Goal: Task Accomplishment & Management: Use online tool/utility

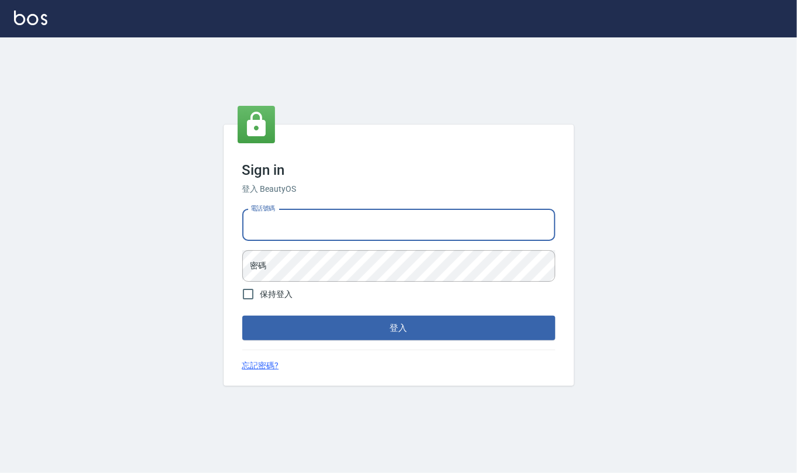
click at [269, 223] on input "電話號碼" at bounding box center [398, 225] width 313 height 32
type input "24212651"
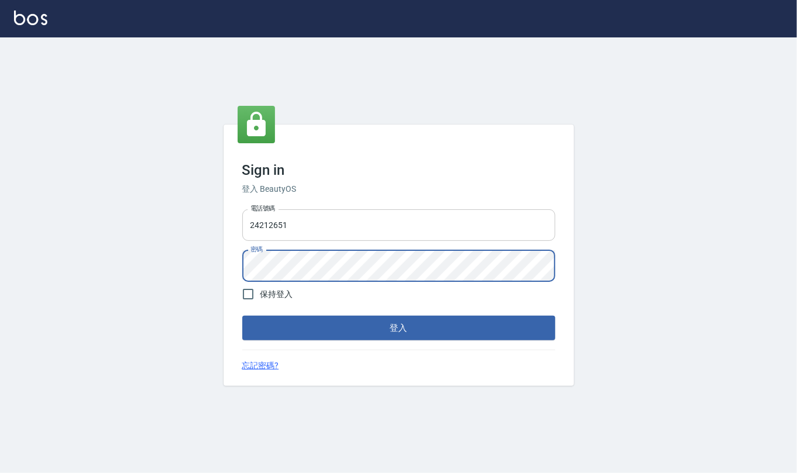
click at [242, 315] on button "登入" at bounding box center [398, 327] width 313 height 25
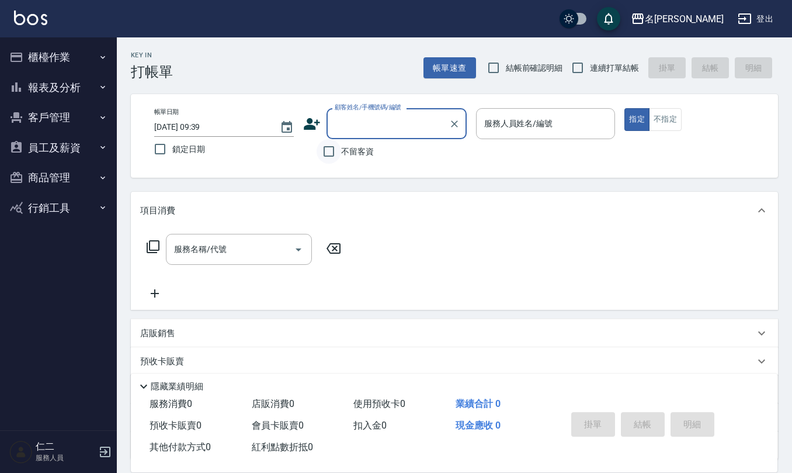
click at [332, 147] on input "不留客資" at bounding box center [329, 151] width 25 height 25
checkbox input "true"
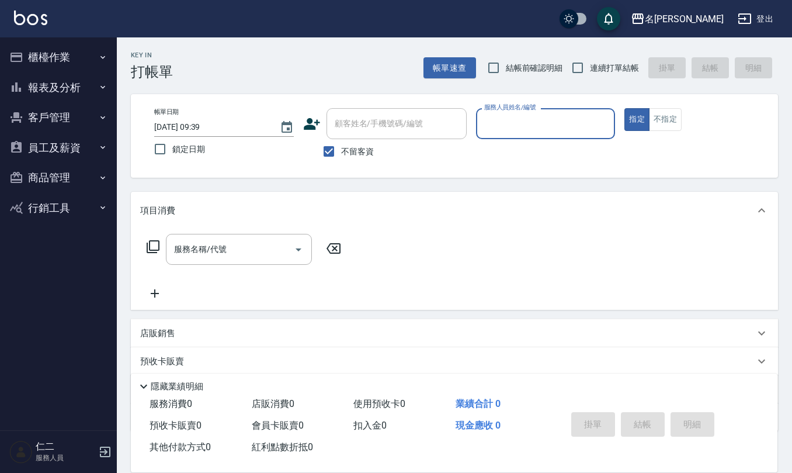
drag, startPoint x: 490, startPoint y: 68, endPoint x: 548, endPoint y: 83, distance: 60.4
click at [490, 68] on input "結帳前確認明細" at bounding box center [493, 68] width 25 height 25
checkbox input "true"
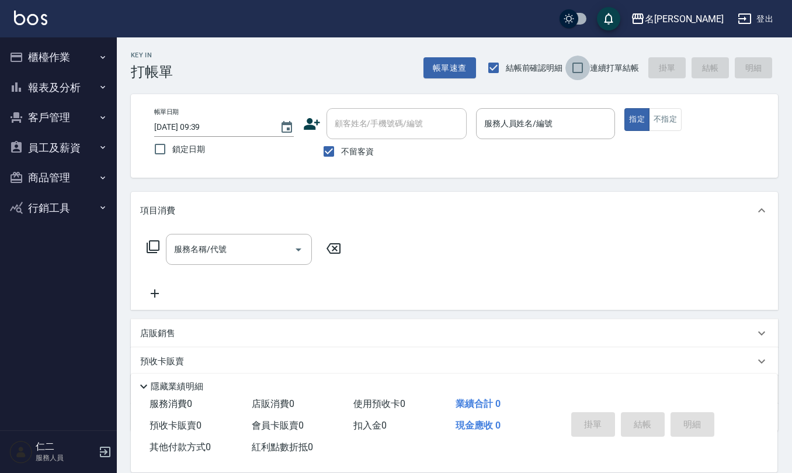
click at [575, 64] on input "連續打單結帳" at bounding box center [578, 68] width 25 height 25
checkbox input "true"
click at [528, 122] on div "服務人員姓名/編號 服務人員姓名/編號" at bounding box center [546, 123] width 140 height 31
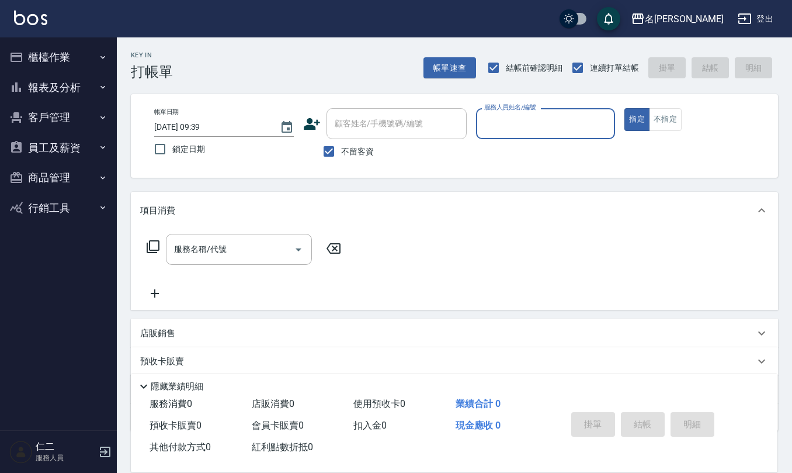
click at [528, 122] on input "服務人員姓名/編號" at bounding box center [545, 123] width 129 height 20
